Goal: Information Seeking & Learning: Learn about a topic

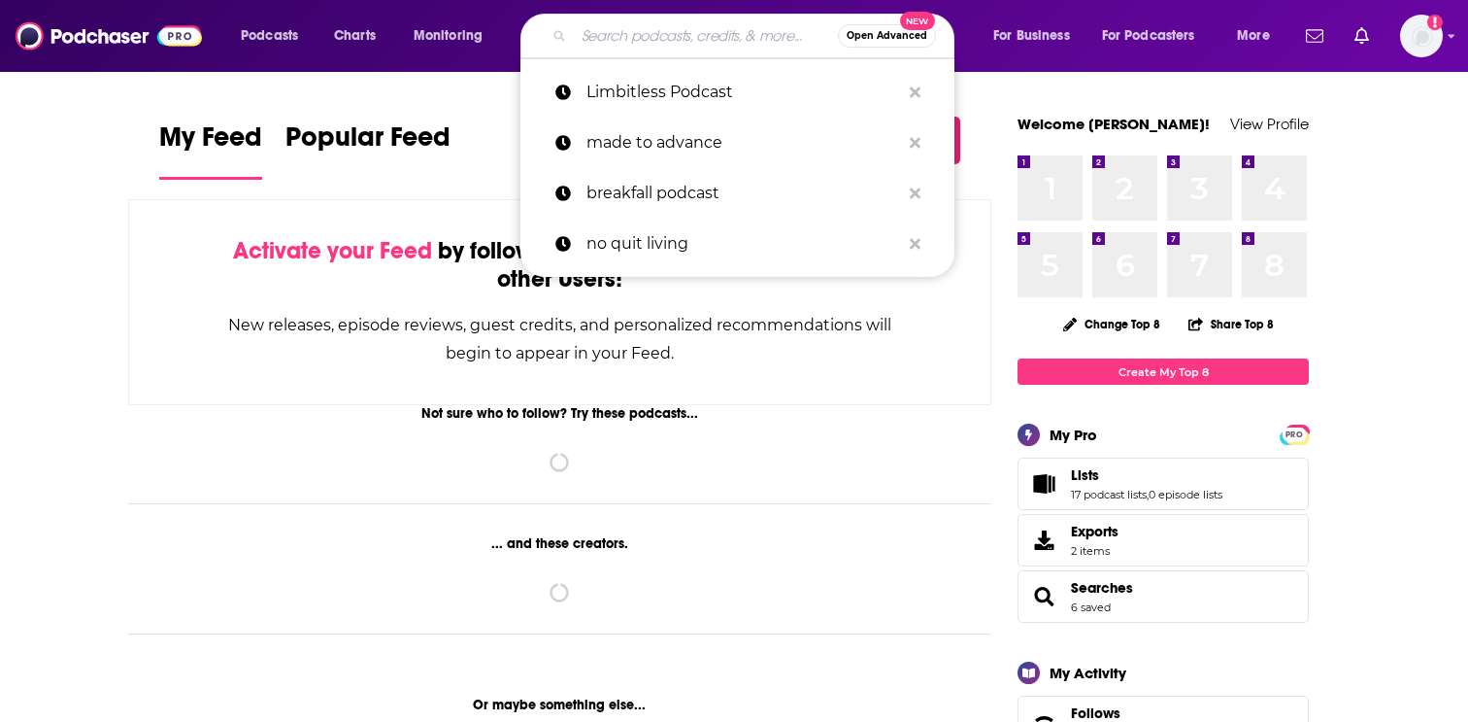
click at [586, 51] on input "Search podcasts, credits, & more..." at bounding box center [706, 35] width 264 height 31
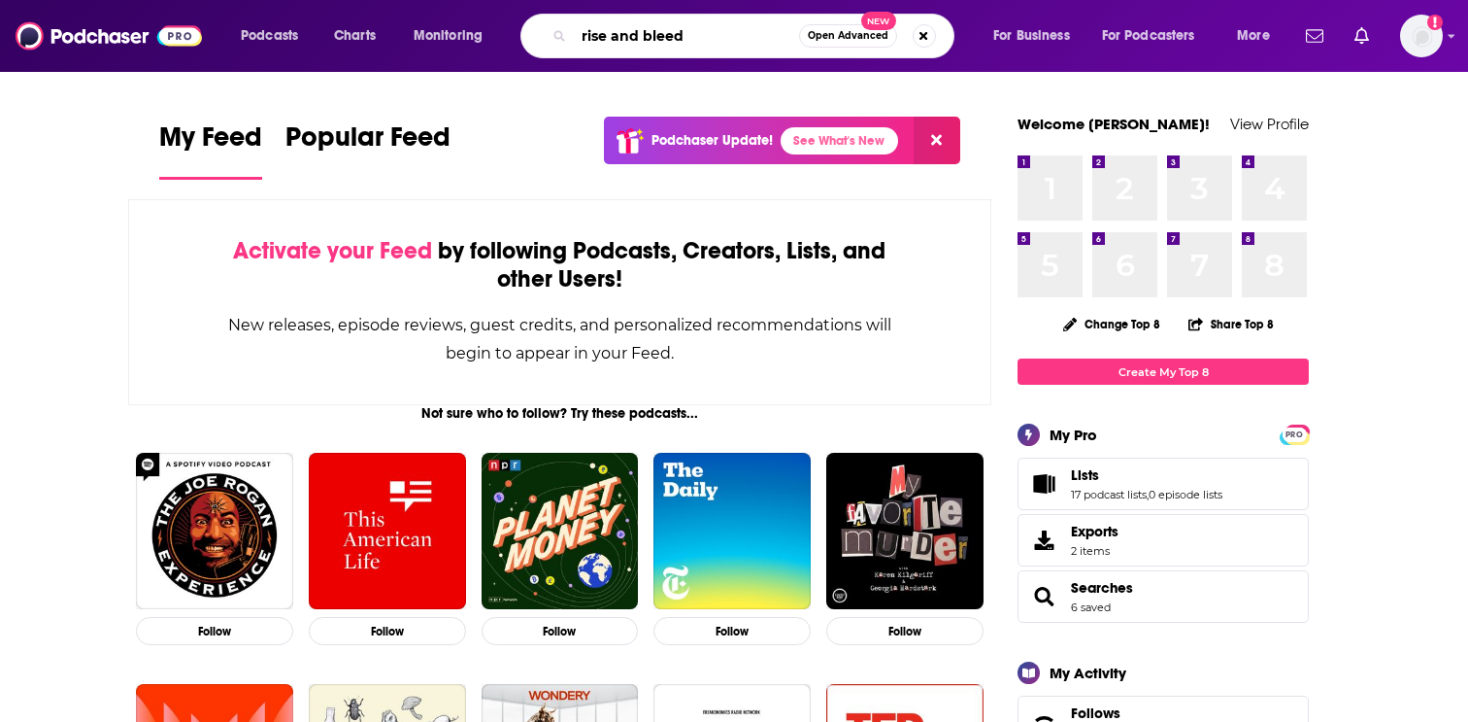
type input "rise and bleed"
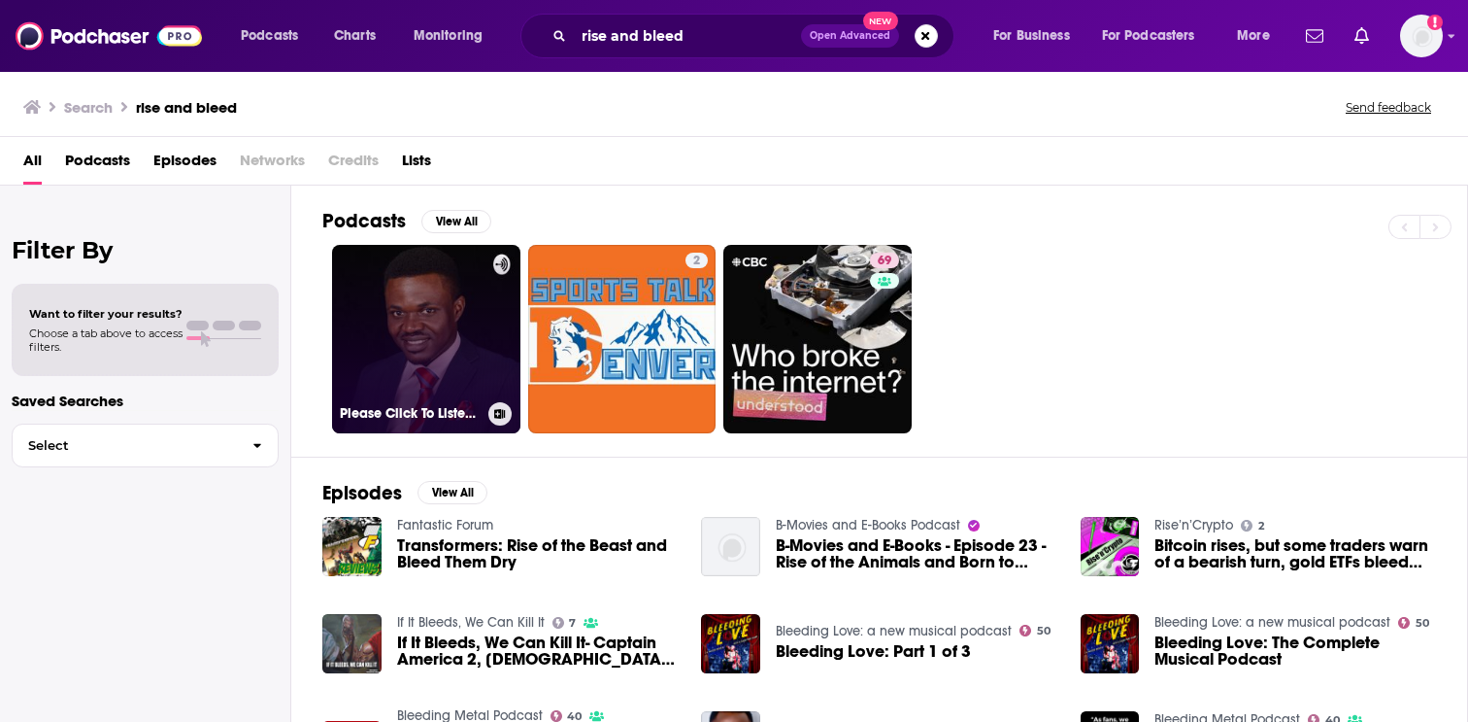
click at [450, 355] on link "Please Click To Listen To This Insightful Podcast. Enjoy!" at bounding box center [426, 339] width 188 height 188
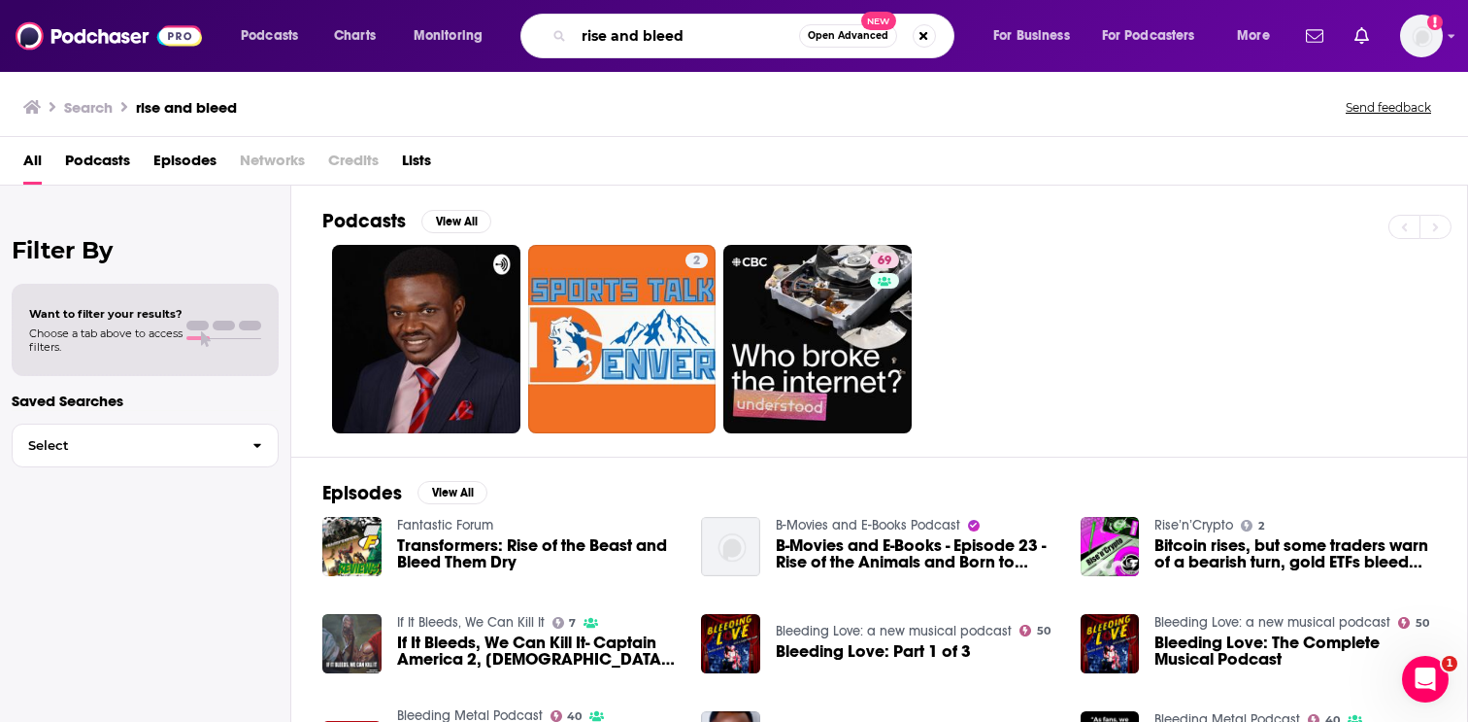
click at [682, 31] on input "rise and bleed" at bounding box center [686, 35] width 225 height 31
type input "rise and lead"
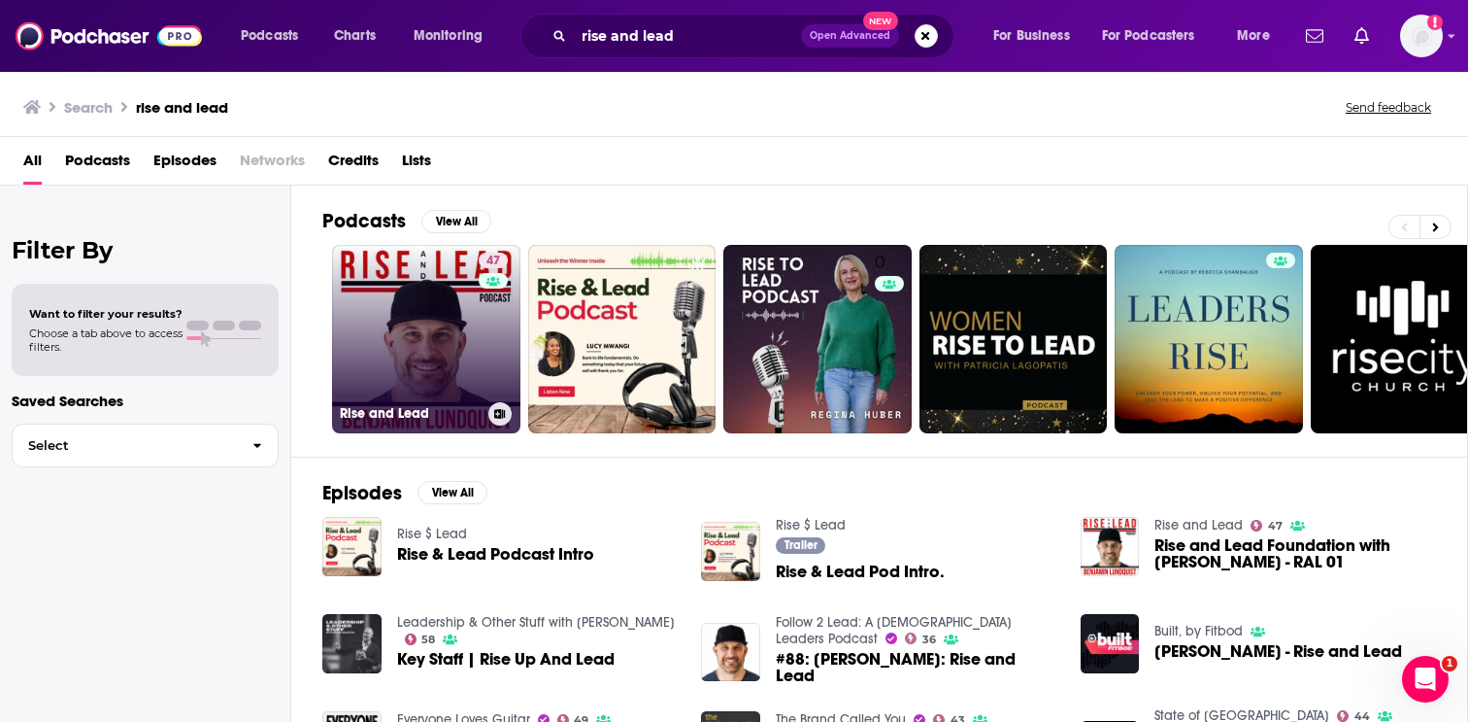
click at [448, 363] on link "47 Rise and Lead" at bounding box center [426, 339] width 188 height 188
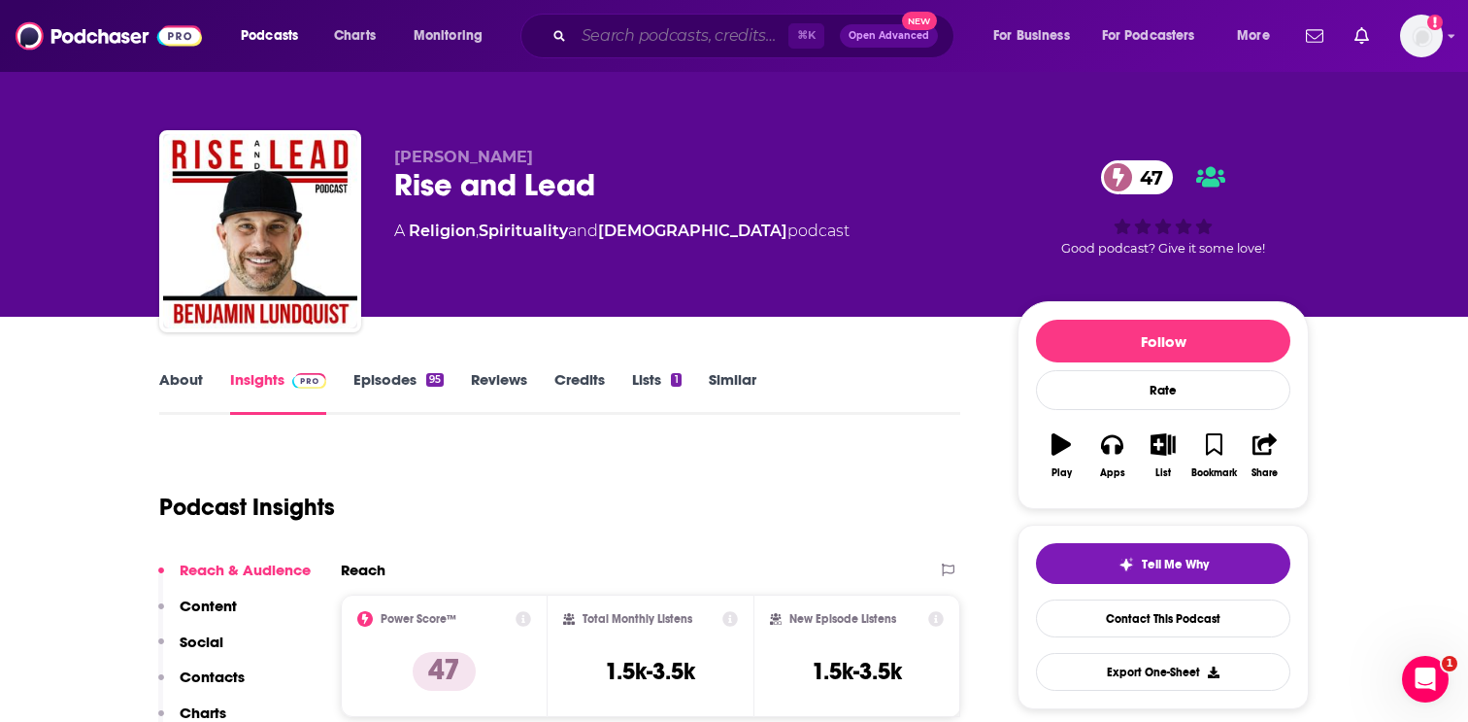
click at [730, 35] on input "Search podcasts, credits, & more..." at bounding box center [681, 35] width 215 height 31
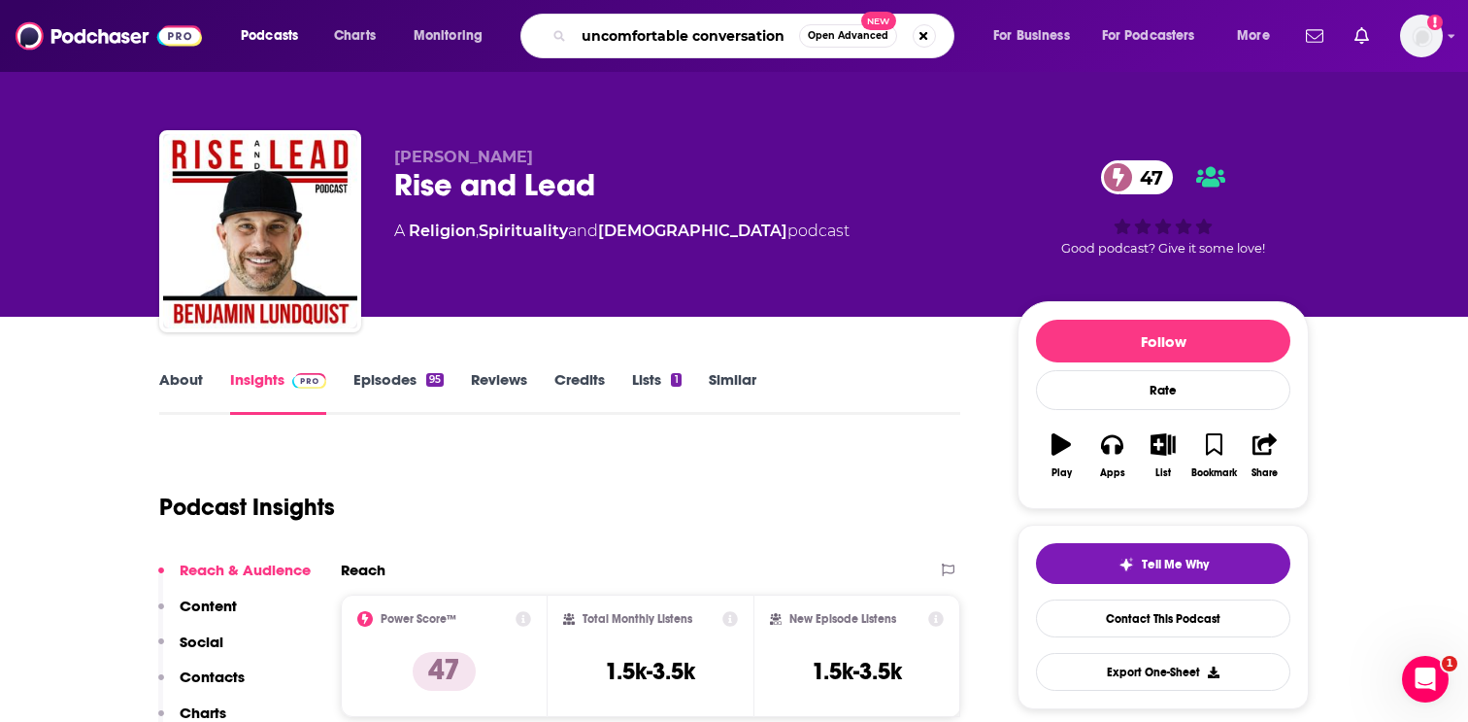
type input "uncomfortable conversations"
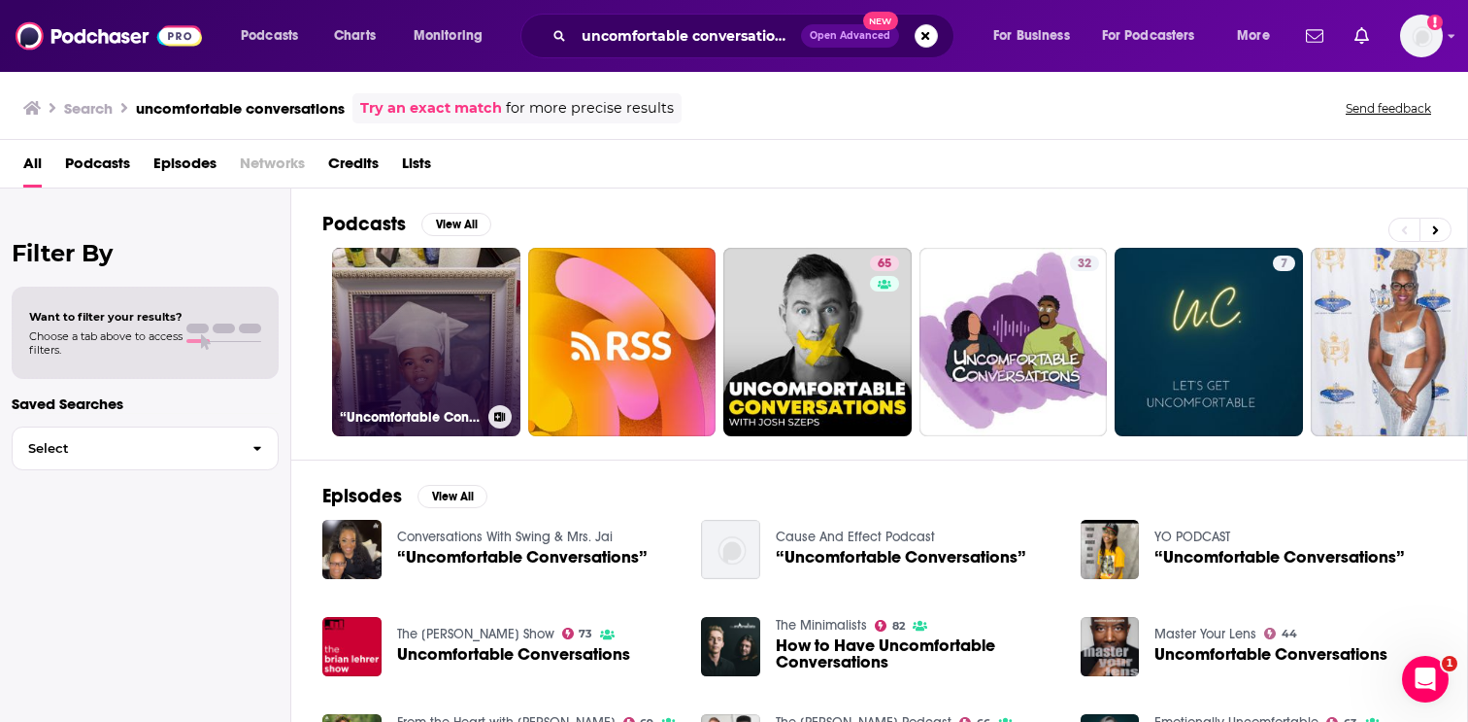
click at [417, 297] on link "“Uncomfortable Conversations “" at bounding box center [426, 342] width 188 height 188
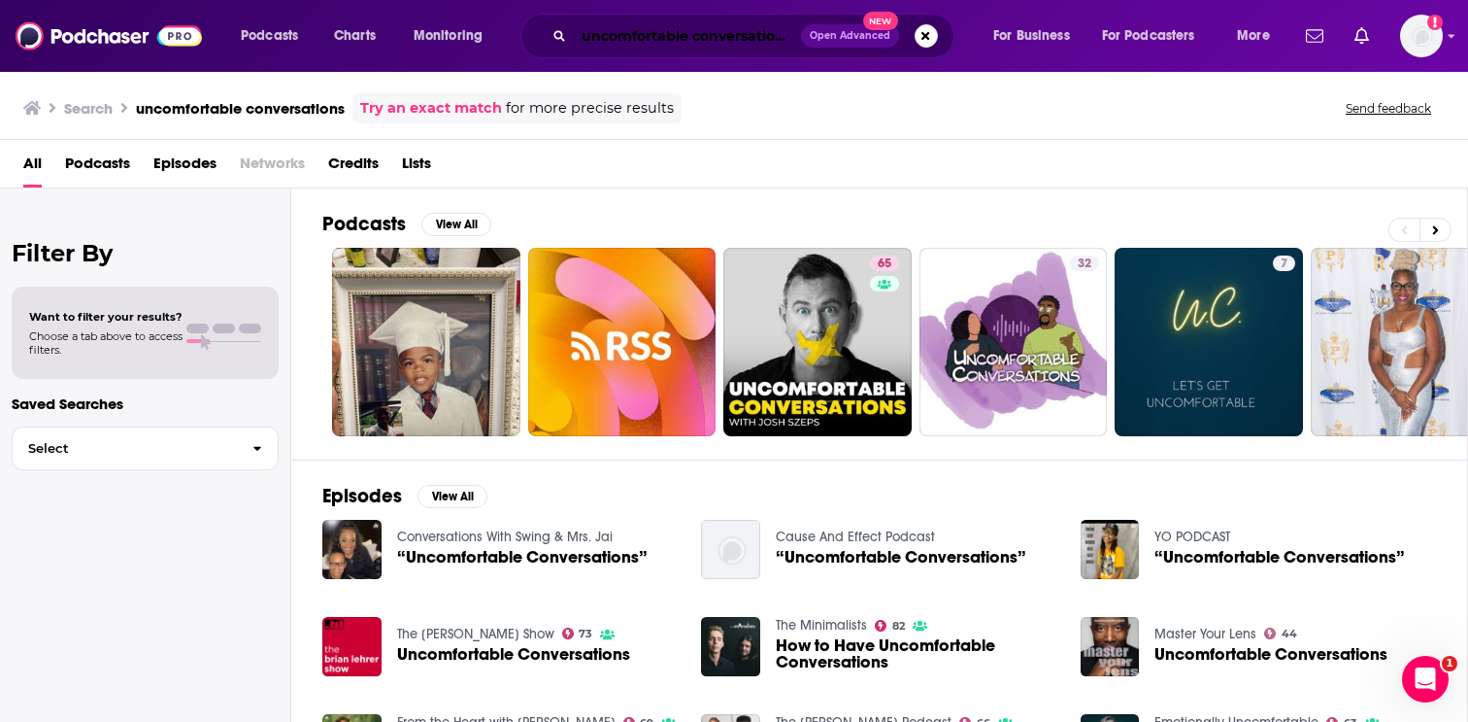
click at [723, 37] on input "uncomfortable conversations" at bounding box center [687, 35] width 227 height 31
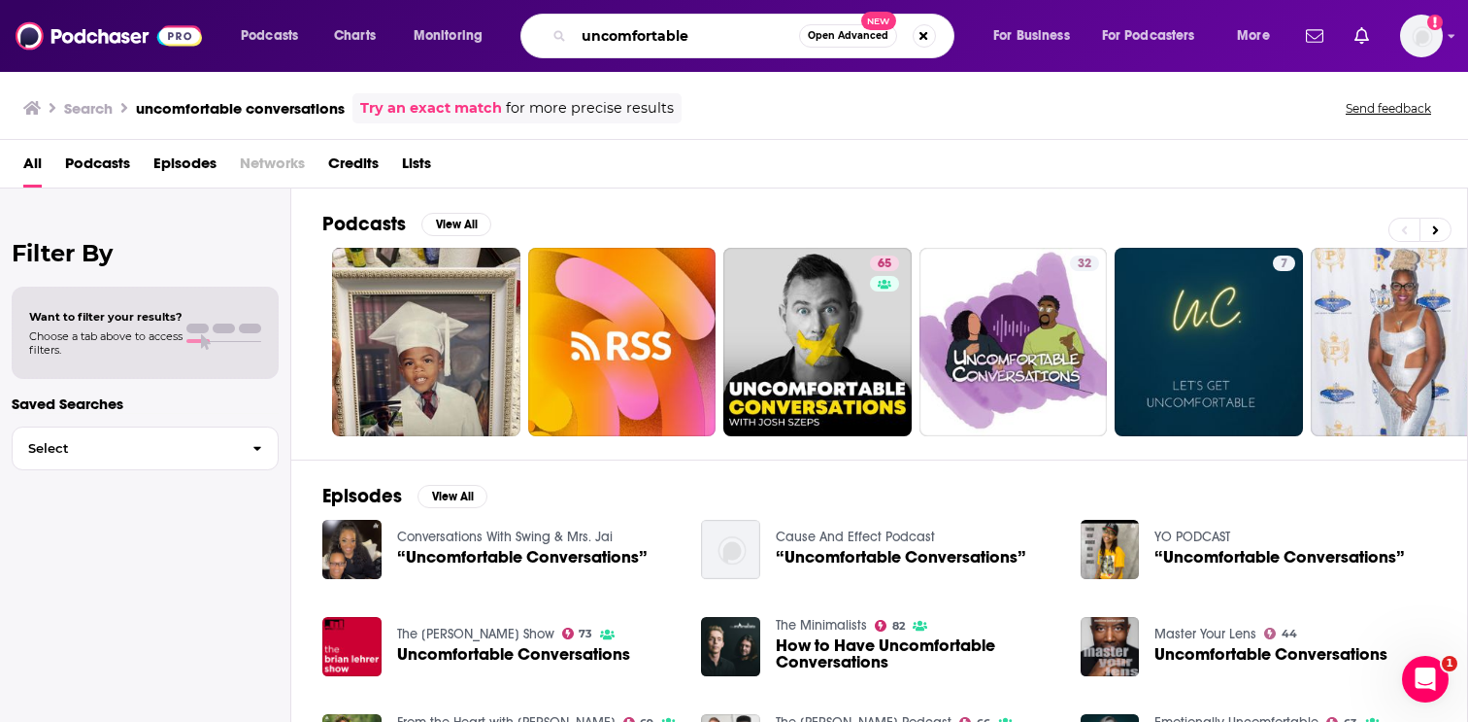
type input "uncomfortable"
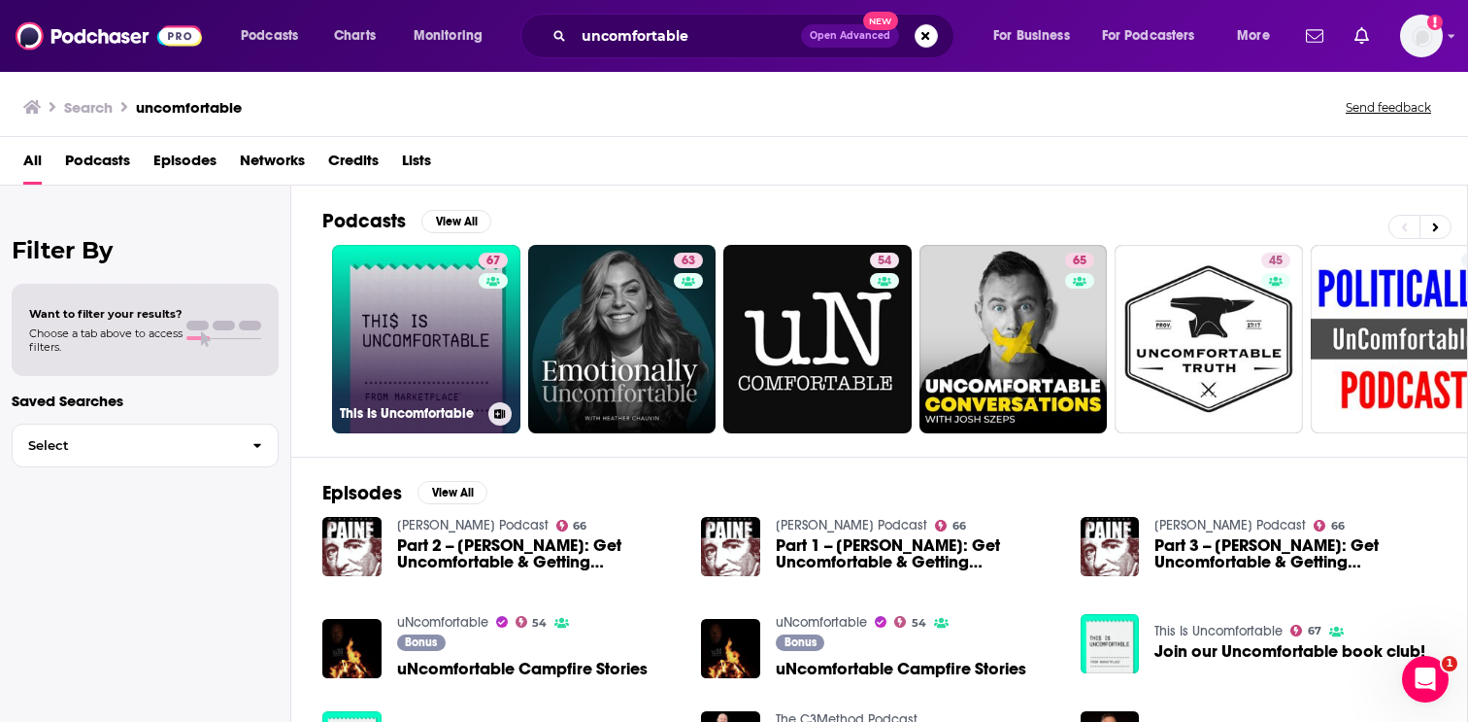
click at [462, 304] on link "67 This Is Uncomfortable" at bounding box center [426, 339] width 188 height 188
